Goal: Task Accomplishment & Management: Use online tool/utility

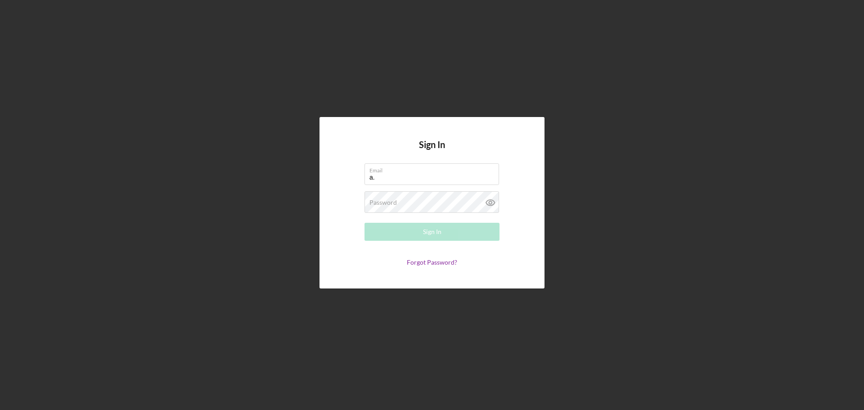
type input "[PERSON_NAME][EMAIL_ADDRESS][DOMAIN_NAME]"
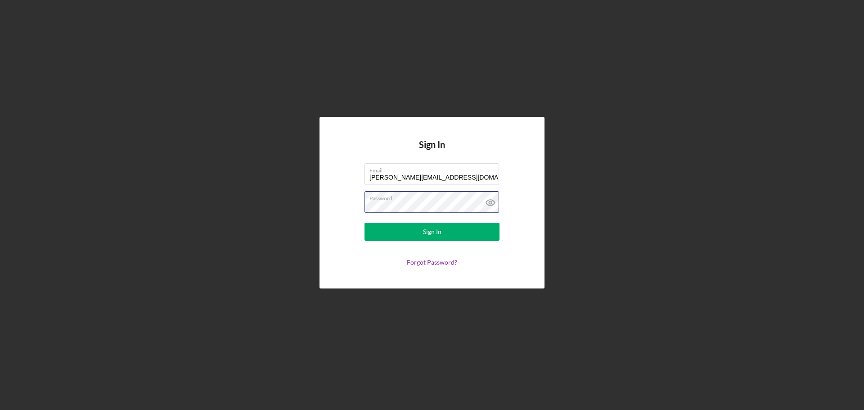
click at [365, 223] on button "Sign In" at bounding box center [432, 232] width 135 height 18
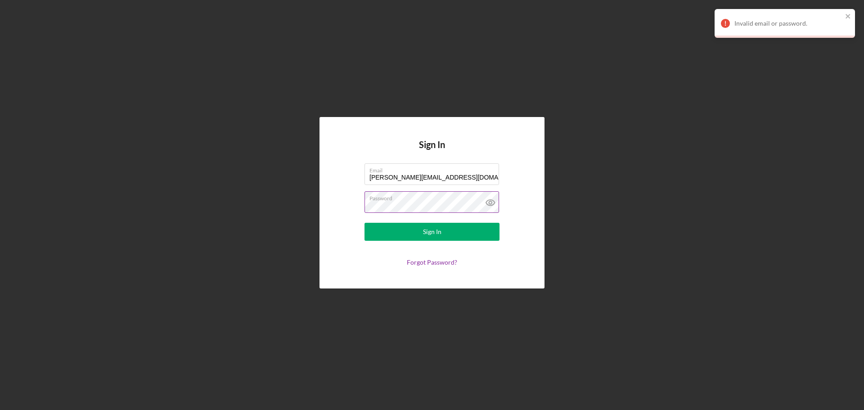
click at [483, 203] on icon at bounding box center [490, 202] width 23 height 23
click at [365, 223] on button "Sign In" at bounding box center [432, 232] width 135 height 18
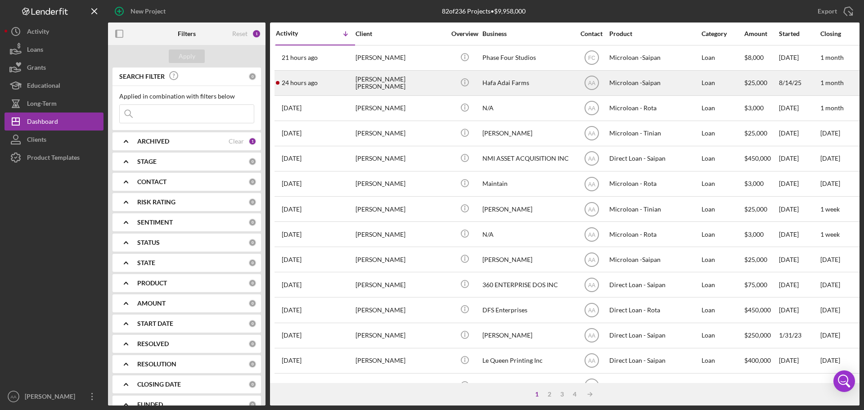
click at [349, 93] on div "24 hours ago [PERSON_NAME] [PERSON_NAME]" at bounding box center [315, 83] width 79 height 24
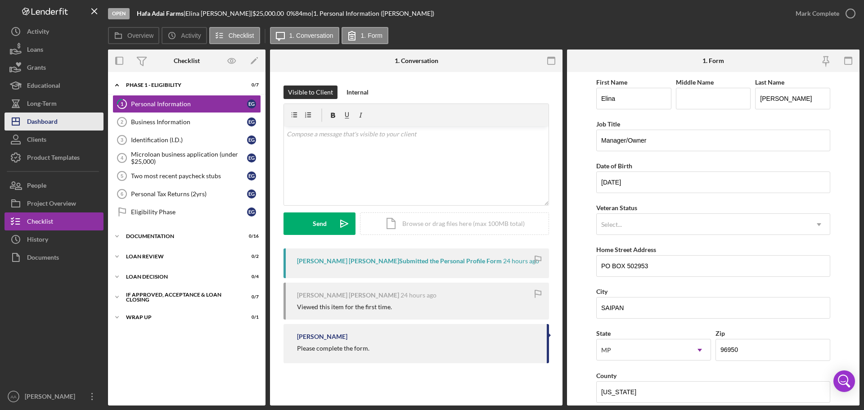
click at [34, 124] on div "Dashboard" at bounding box center [42, 123] width 31 height 20
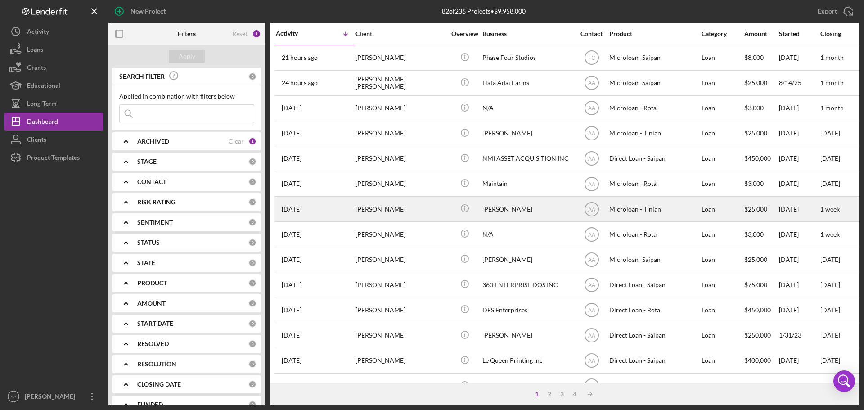
click at [383, 210] on div "[PERSON_NAME]" at bounding box center [401, 209] width 90 height 24
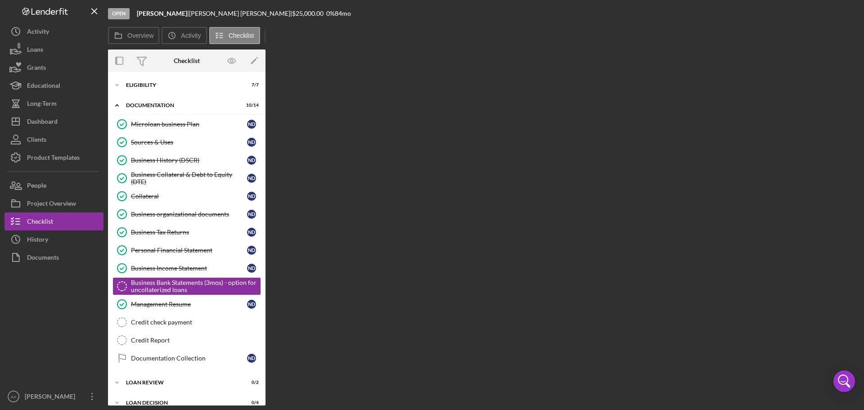
scroll to position [48, 0]
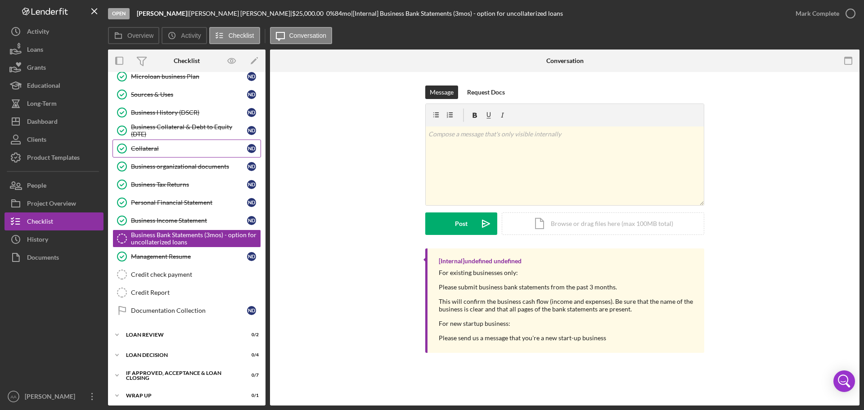
click at [165, 148] on div "Collateral" at bounding box center [189, 148] width 116 height 7
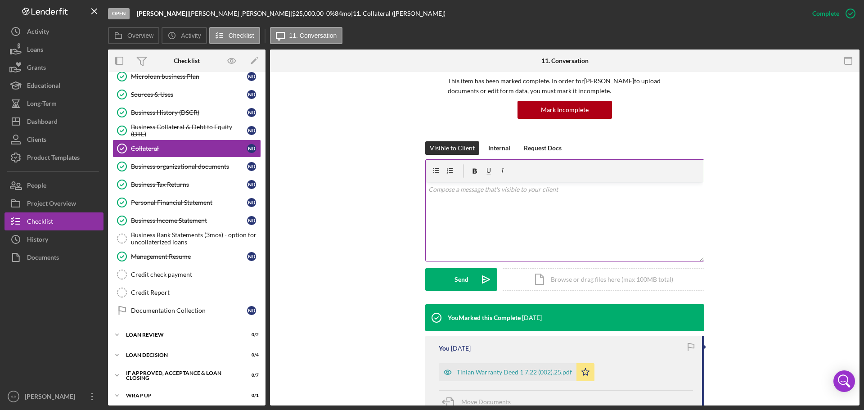
scroll to position [225, 0]
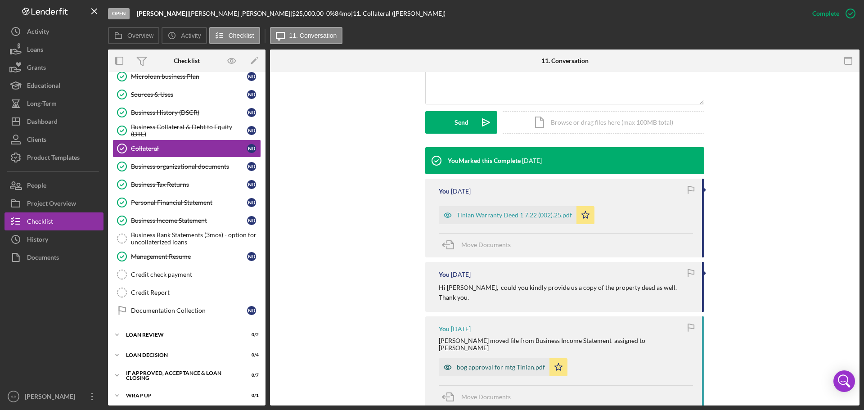
click at [509, 364] on div "bog approval for mtg Tinian.pdf" at bounding box center [501, 367] width 88 height 7
